Goal: Task Accomplishment & Management: Use online tool/utility

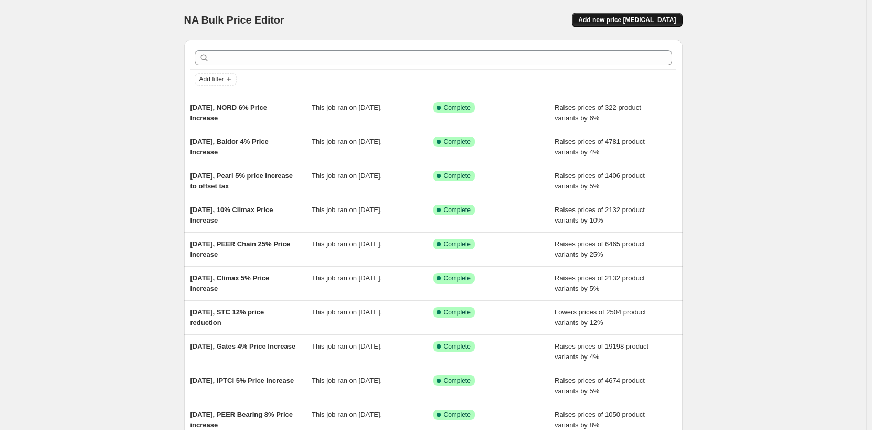
click at [652, 19] on span "Add new price [MEDICAL_DATA]" at bounding box center [627, 20] width 98 height 8
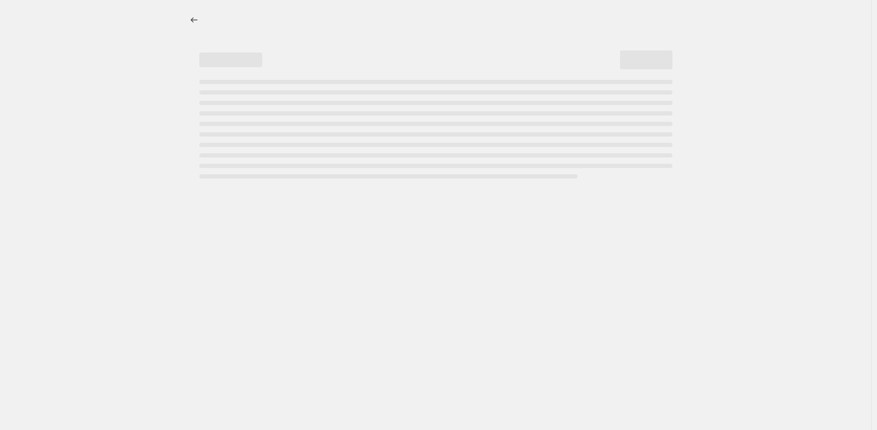
select select "percentage"
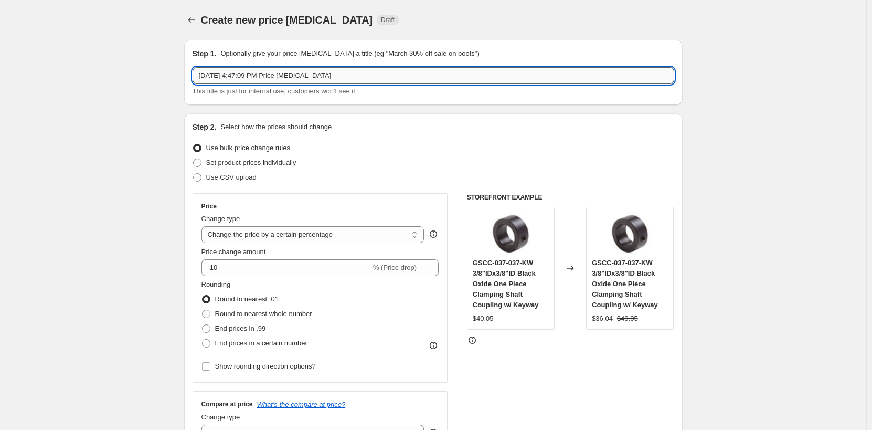
drag, startPoint x: 242, startPoint y: 75, endPoint x: 422, endPoint y: 70, distance: 180.1
click at [422, 70] on input "[DATE] 4:47:09 PM Price [MEDICAL_DATA]" at bounding box center [434, 75] width 482 height 17
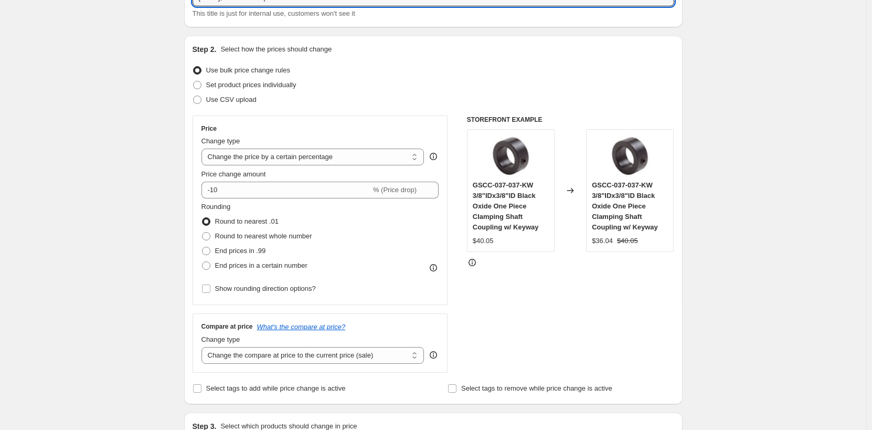
scroll to position [105, 0]
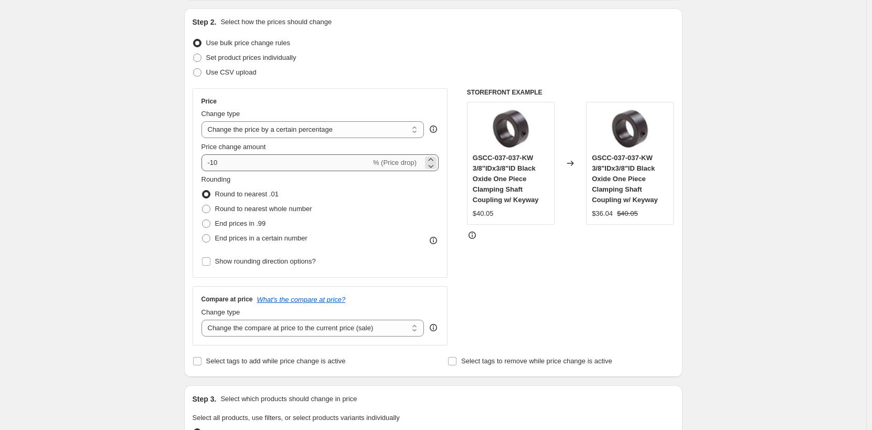
type input "[DATE], Adsens 10% price increase"
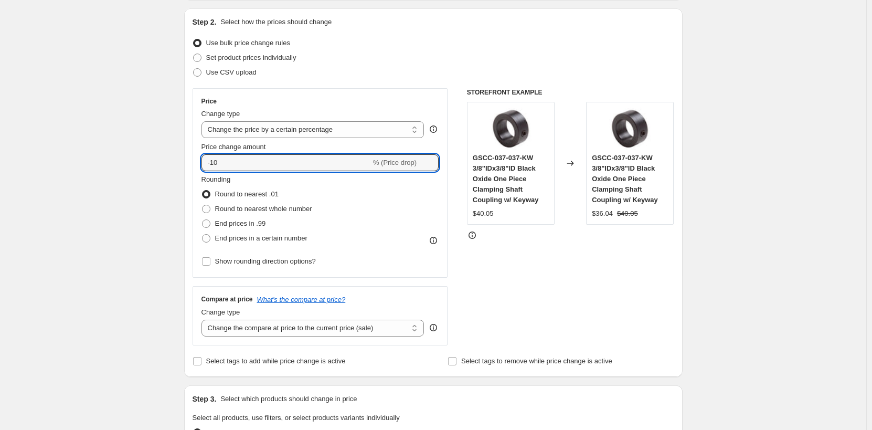
drag, startPoint x: 255, startPoint y: 165, endPoint x: 117, endPoint y: 164, distance: 138.0
click at [123, 165] on div "Create new price [MEDICAL_DATA]. This page is ready Create new price [MEDICAL_D…" at bounding box center [433, 428] width 866 height 1066
type input "10"
click at [119, 162] on div "Create new price [MEDICAL_DATA]. This page is ready Create new price [MEDICAL_D…" at bounding box center [433, 428] width 866 height 1066
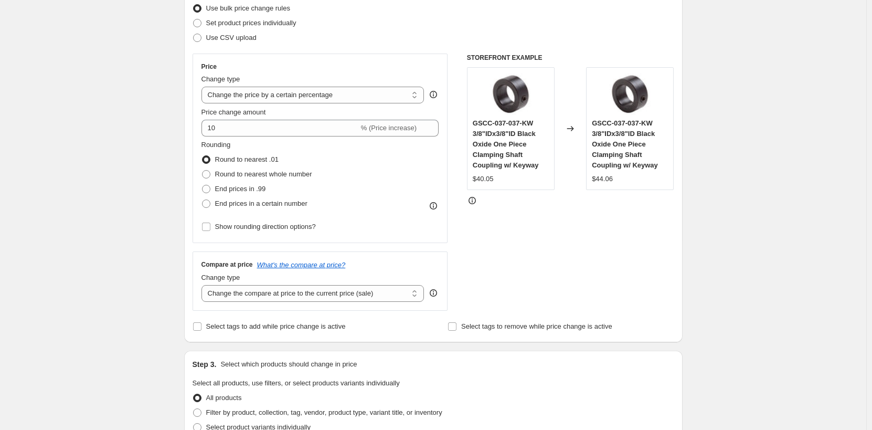
scroll to position [157, 0]
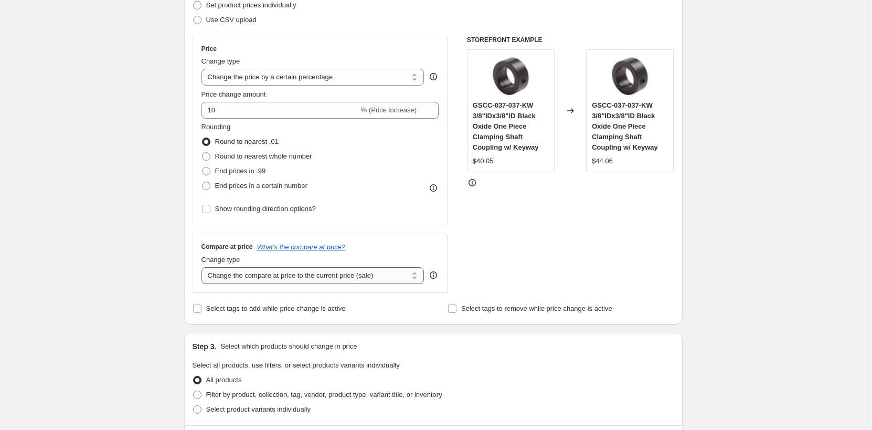
click at [232, 274] on select "Change the compare at price to the current price (sale) Change the compare at p…" at bounding box center [313, 275] width 223 height 17
select select "remove"
click at [204, 267] on select "Change the compare at price to the current price (sale) Change the compare at p…" at bounding box center [313, 275] width 223 height 17
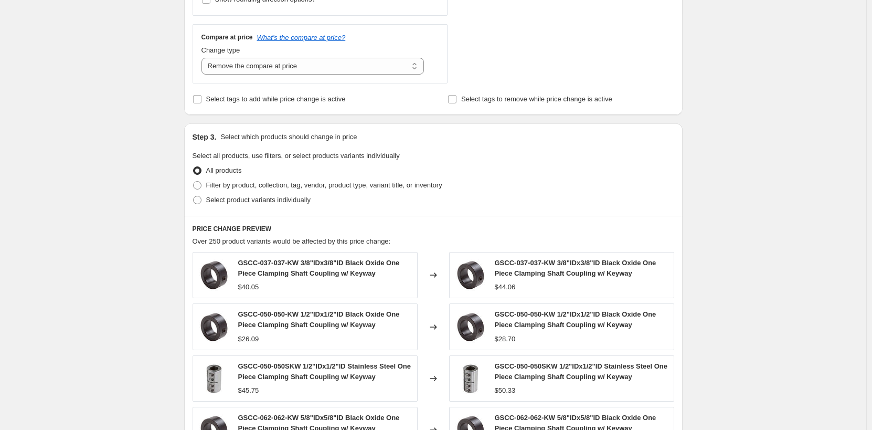
scroll to position [367, 0]
click at [220, 186] on span "Filter by product, collection, tag, vendor, product type, variant title, or inv…" at bounding box center [324, 185] width 236 height 8
click at [194, 181] on input "Filter by product, collection, tag, vendor, product type, variant title, or inv…" at bounding box center [193, 181] width 1 height 1
radio input "true"
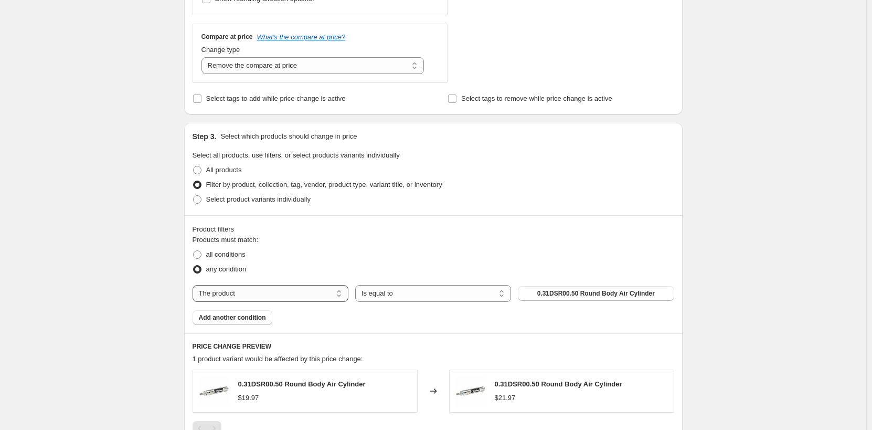
click at [254, 292] on select "The product The product's collection The product's tag The product's vendor The…" at bounding box center [271, 293] width 156 height 17
select select "vendor"
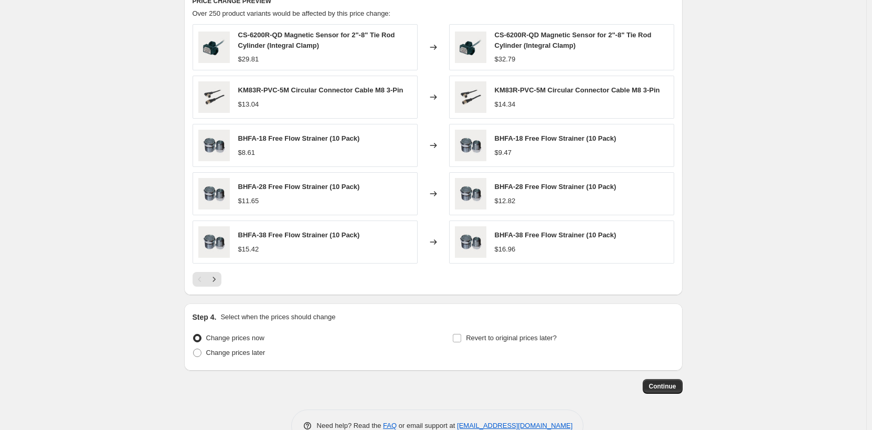
scroll to position [741, 0]
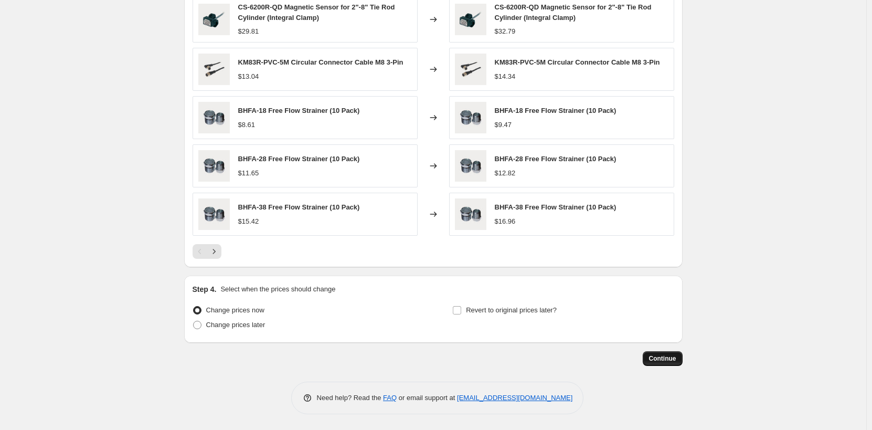
click at [669, 358] on span "Continue" at bounding box center [662, 358] width 27 height 8
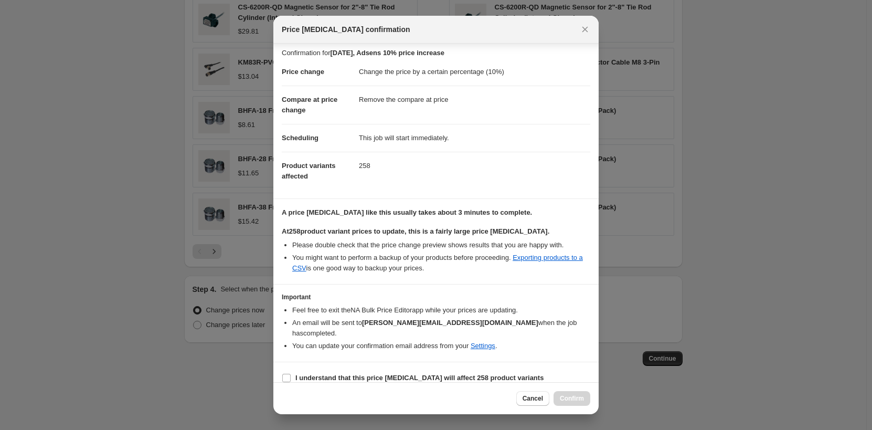
scroll to position [5, 0]
drag, startPoint x: 284, startPoint y: 366, endPoint x: 340, endPoint y: 371, distance: 55.8
click at [284, 373] on input "I understand that this price [MEDICAL_DATA] will affect 258 product variants" at bounding box center [286, 377] width 8 height 8
checkbox input "true"
click at [583, 399] on span "Confirm" at bounding box center [572, 398] width 24 height 8
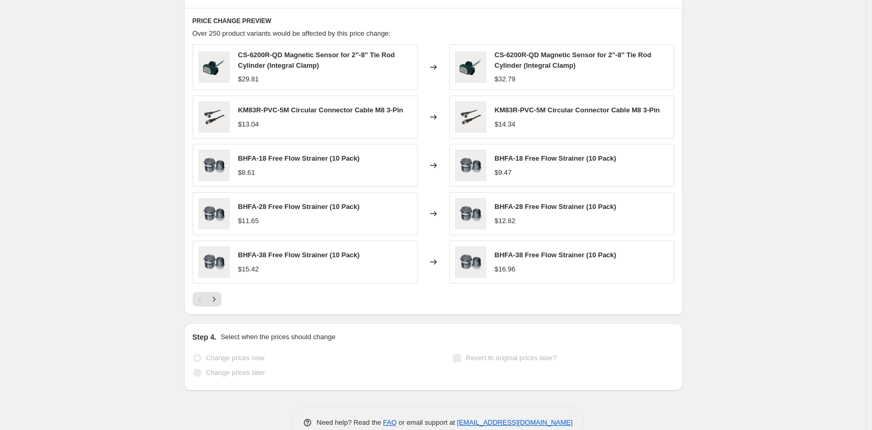
scroll to position [768, 0]
